Goal: Find specific page/section: Find specific page/section

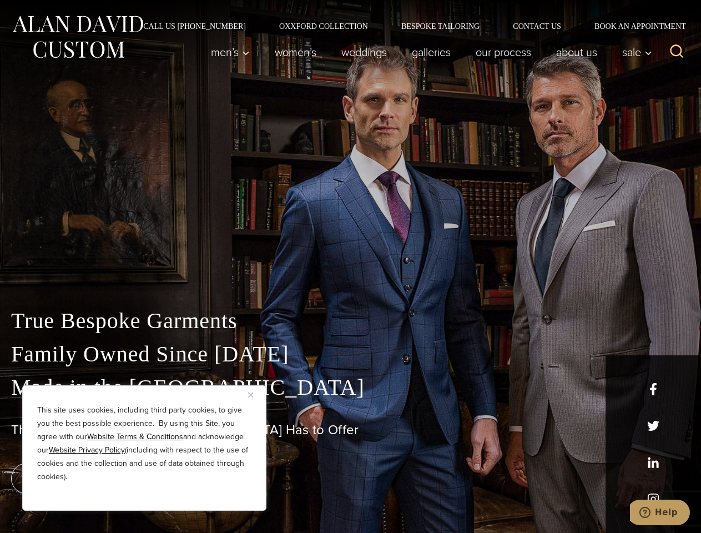
click at [350, 266] on div "True Bespoke Garments Family Owned Since [DATE] Made in [GEOGRAPHIC_DATA] The B…" at bounding box center [350, 391] width 701 height 284
click at [255, 394] on button "Close" at bounding box center [254, 394] width 13 height 13
click at [144, 495] on div "True Bespoke Garments Family Owned Since [DATE] Made in [GEOGRAPHIC_DATA] The B…" at bounding box center [350, 418] width 701 height 229
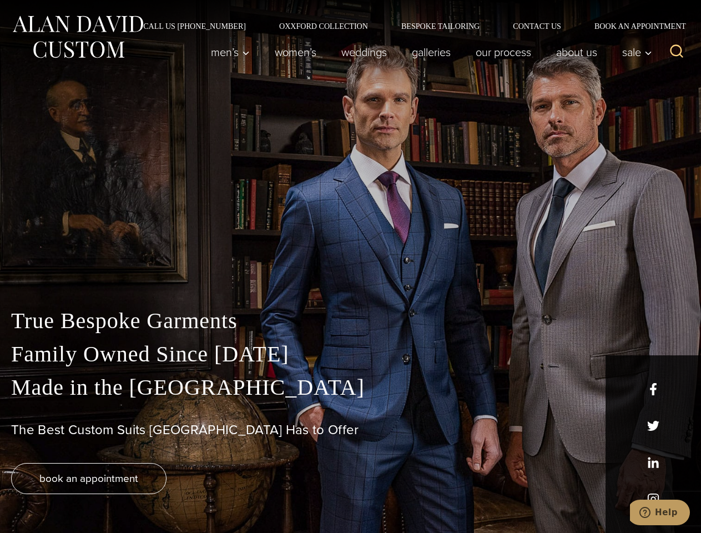
click at [676, 52] on icon "Search" at bounding box center [676, 51] width 16 height 16
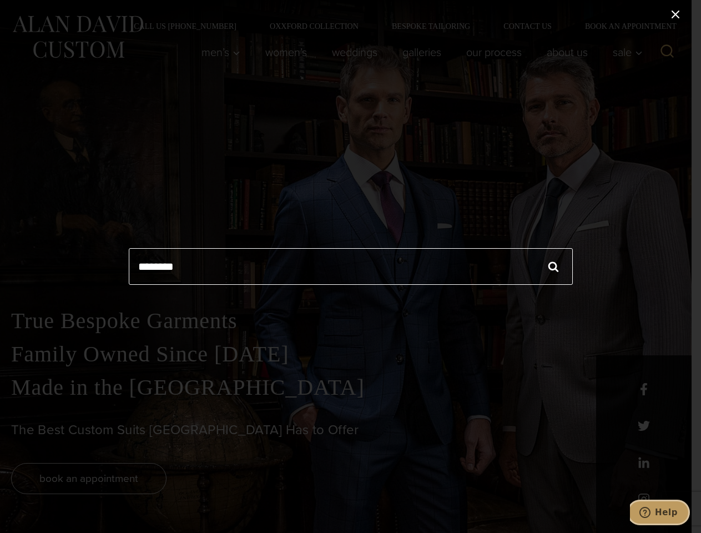
click at [650, 512] on icon "Help" at bounding box center [644, 511] width 11 height 11
